Goal: Information Seeking & Learning: Learn about a topic

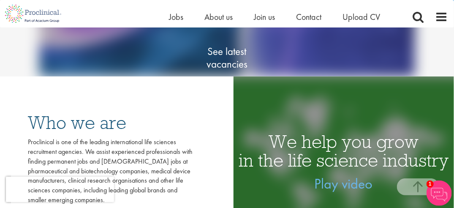
scroll to position [92, 0]
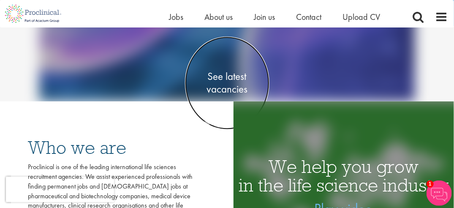
click at [223, 80] on span "See latest vacancies" at bounding box center [227, 82] width 85 height 25
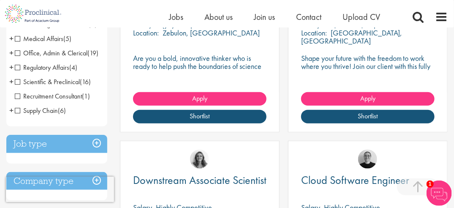
scroll to position [110, 0]
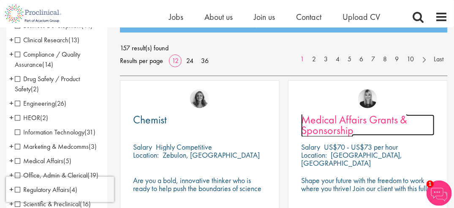
click at [346, 115] on span "Medical Affairs Grants & Sponsorship" at bounding box center [354, 124] width 106 height 25
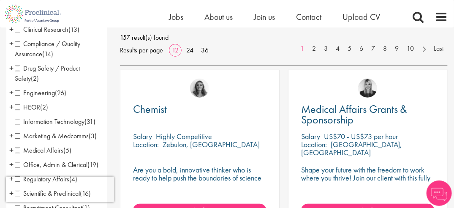
scroll to position [110, 0]
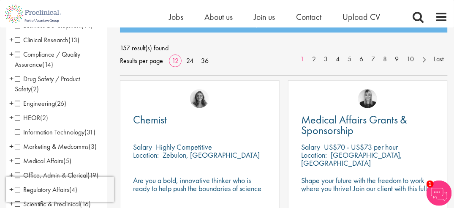
click at [10, 161] on span "+" at bounding box center [11, 160] width 4 height 13
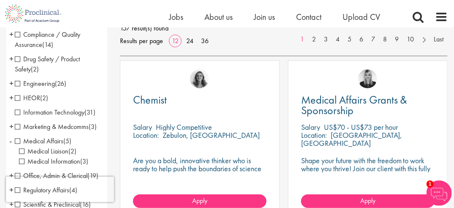
scroll to position [153, 0]
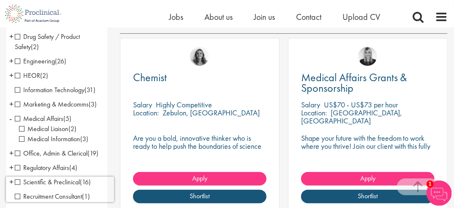
click at [37, 128] on span "Medical Liaison" at bounding box center [43, 128] width 49 height 9
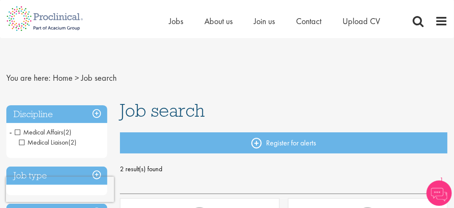
scroll to position [182, 0]
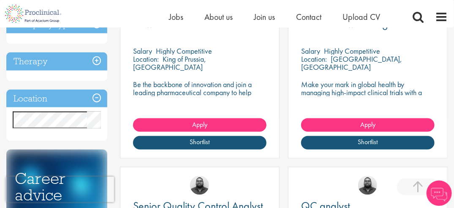
scroll to position [153, 0]
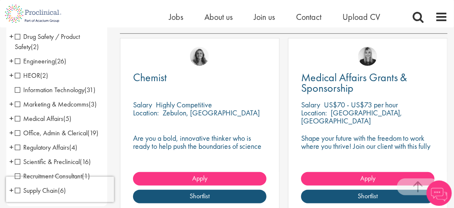
click at [10, 118] on span "+" at bounding box center [11, 118] width 4 height 13
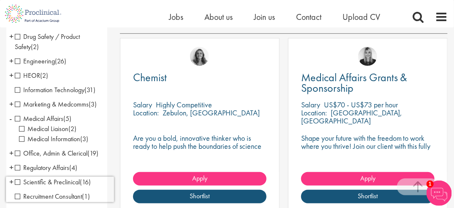
click at [46, 138] on span "Medical Information" at bounding box center [49, 138] width 61 height 9
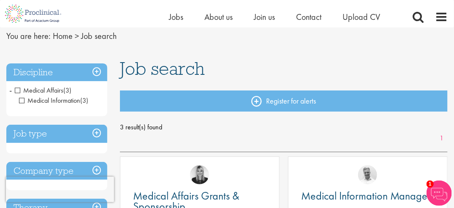
scroll to position [42, 0]
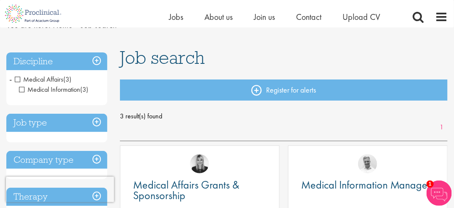
click at [9, 78] on span "-" at bounding box center [10, 79] width 3 height 13
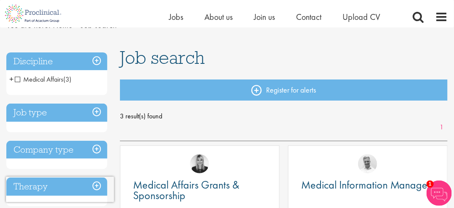
click at [95, 58] on h3 "Discipline" at bounding box center [56, 61] width 101 height 18
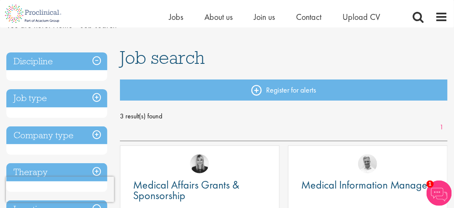
click at [46, 58] on h3 "Discipline" at bounding box center [56, 61] width 101 height 18
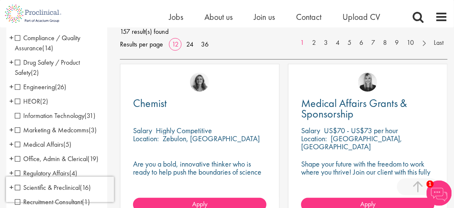
scroll to position [169, 0]
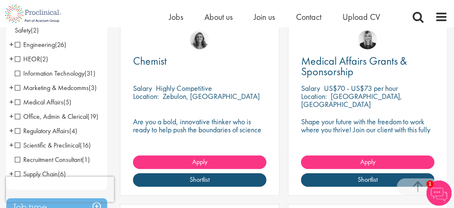
click at [10, 86] on span "+" at bounding box center [11, 87] width 4 height 13
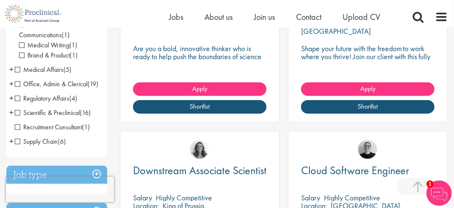
scroll to position [254, 0]
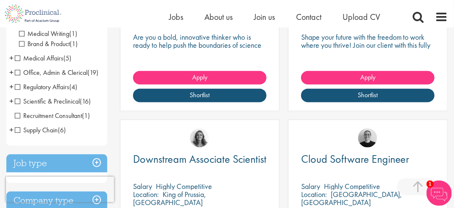
click at [12, 73] on span "+" at bounding box center [11, 72] width 4 height 13
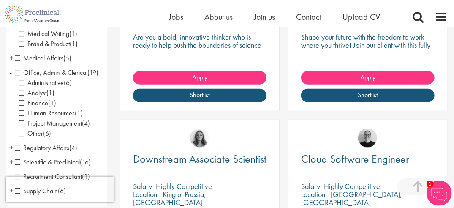
click at [16, 72] on span "Office, Admin & Clerical" at bounding box center [51, 72] width 73 height 9
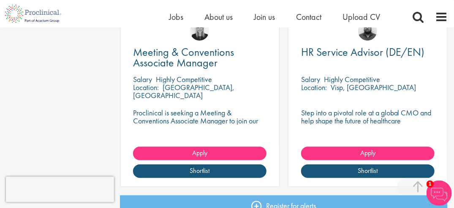
scroll to position [1273, 0]
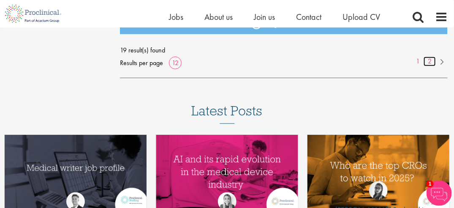
click at [428, 60] on link "2" at bounding box center [430, 62] width 12 height 10
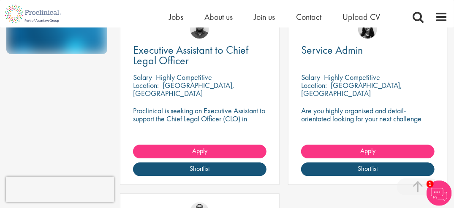
scroll to position [363, 0]
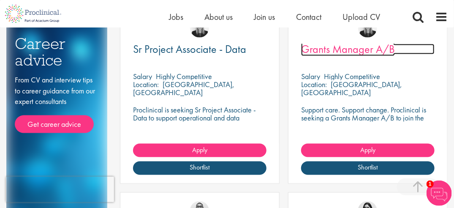
click at [342, 50] on span "Grants Manager A/B" at bounding box center [348, 49] width 94 height 14
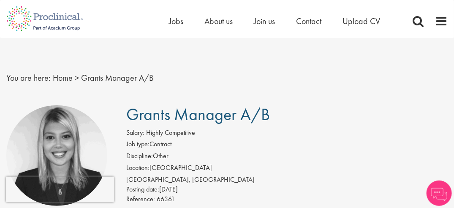
scroll to position [182, 0]
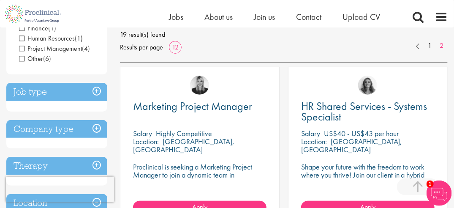
scroll to position [117, 0]
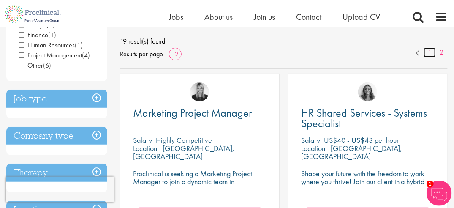
click at [430, 52] on link "1" at bounding box center [430, 53] width 12 height 10
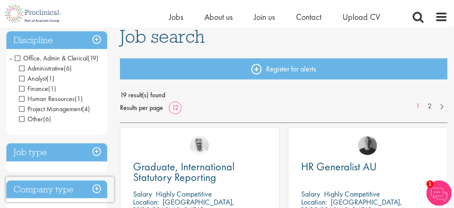
scroll to position [57, 0]
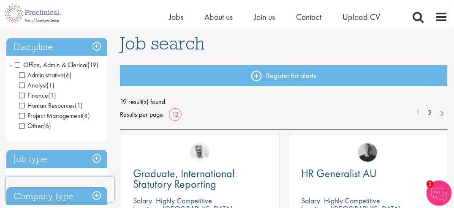
click at [63, 47] on h3 "Discipline" at bounding box center [56, 47] width 101 height 18
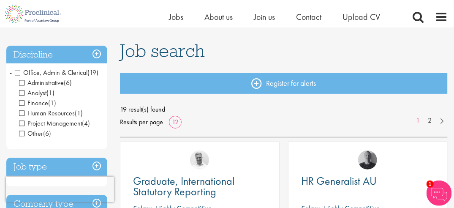
scroll to position [53, 0]
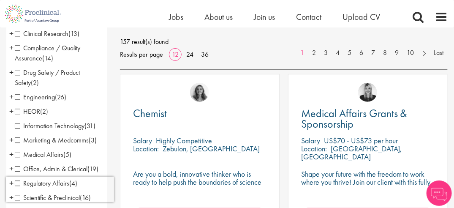
scroll to position [104, 0]
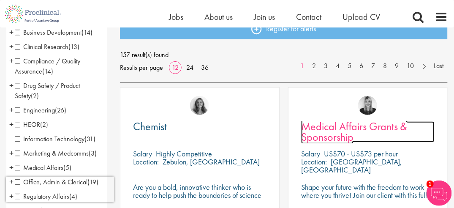
click at [340, 130] on span "Medical Affairs Grants & Sponsorship" at bounding box center [354, 131] width 106 height 25
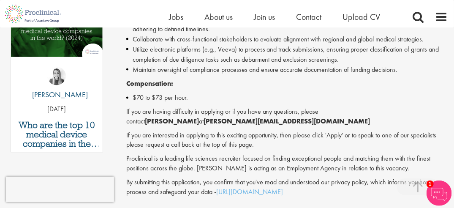
scroll to position [485, 0]
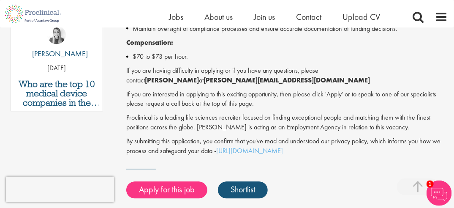
click at [213, 104] on p "If you are interested in applying to this exciting opportunity, then please cli…" at bounding box center [287, 99] width 322 height 19
